Goal: Task Accomplishment & Management: Manage account settings

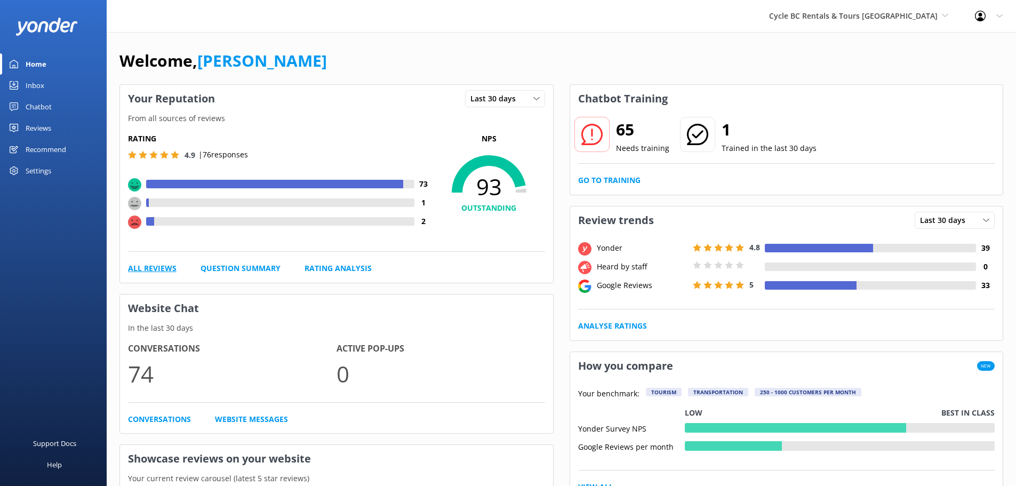
click at [161, 273] on link "All Reviews" at bounding box center [152, 268] width 49 height 12
